Goal: Task Accomplishment & Management: Manage account settings

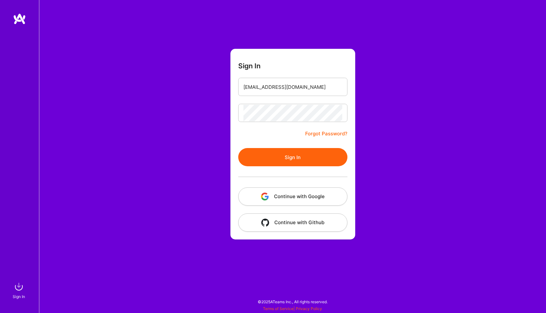
click at [280, 163] on button "Sign In" at bounding box center [292, 157] width 109 height 18
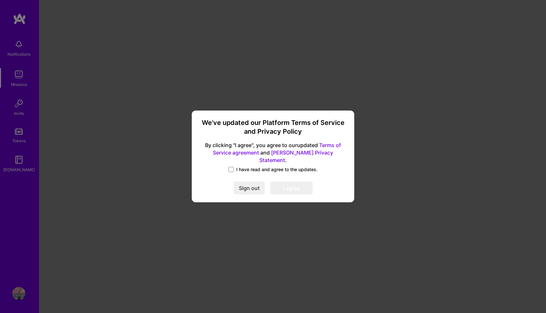
click at [239, 168] on span "I have read and agree to the updates." at bounding box center [276, 169] width 81 height 6
click at [0, 0] on input "I have read and agree to the updates." at bounding box center [0, 0] width 0 height 0
click at [280, 186] on button "I agree" at bounding box center [291, 188] width 43 height 13
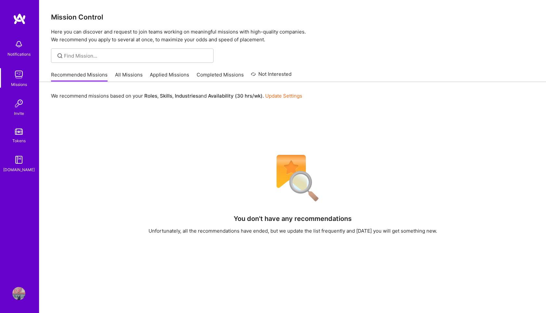
click at [20, 20] on img at bounding box center [19, 19] width 13 height 12
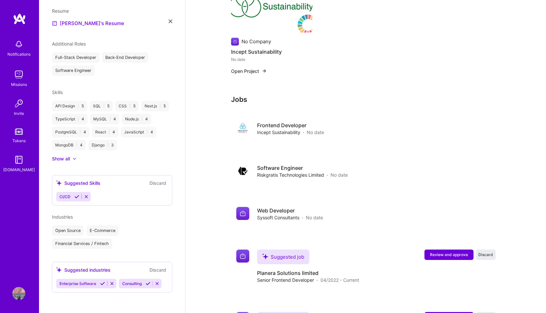
scroll to position [564, 0]
click at [99, 197] on div "CI/CD" at bounding box center [112, 196] width 112 height 9
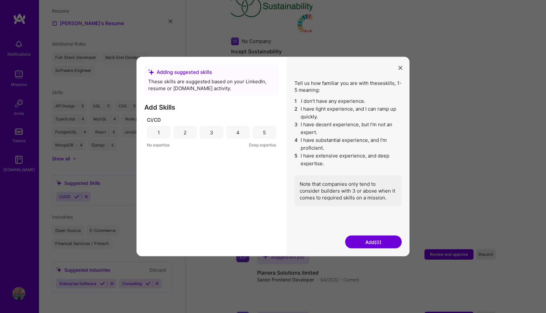
click at [99, 197] on div "Adding suggested skills These skills are suggested based on your LinkedIn, resu…" at bounding box center [273, 156] width 546 height 313
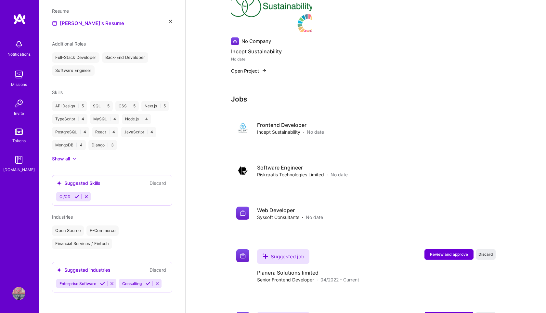
click at [99, 197] on div "CI/CD" at bounding box center [112, 196] width 112 height 9
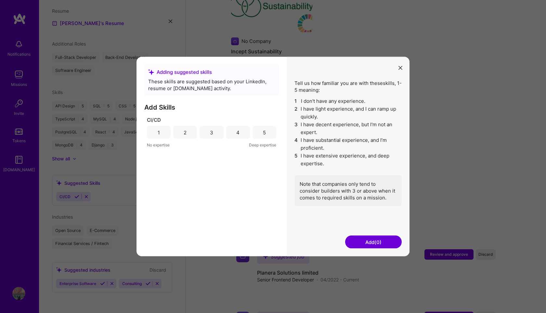
click at [256, 134] on div "5" at bounding box center [265, 132] width 24 height 13
click at [369, 240] on button "Add (1)" at bounding box center [373, 241] width 57 height 13
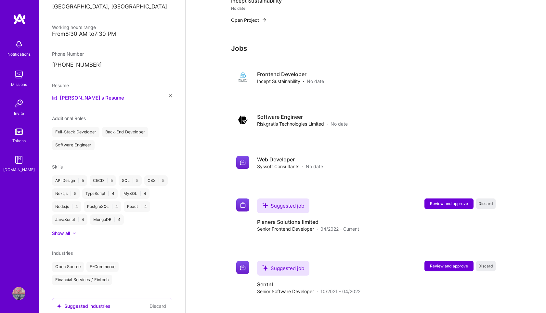
scroll to position [126, 0]
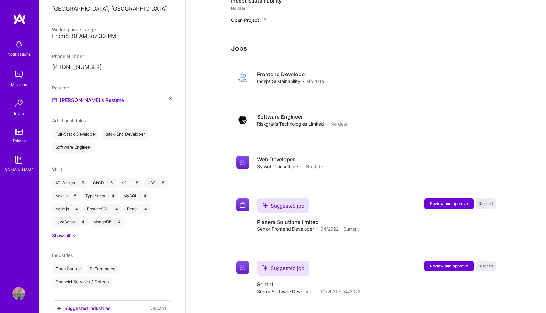
click at [75, 235] on icon at bounding box center [74, 235] width 2 height 1
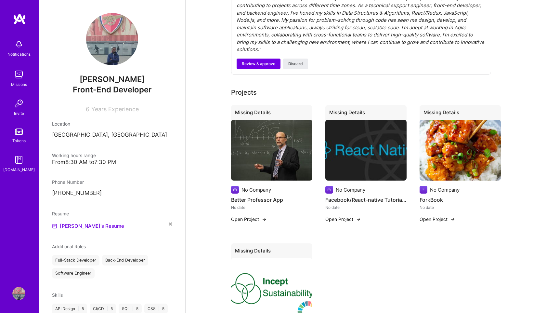
scroll to position [88, 0]
